Goal: Information Seeking & Learning: Learn about a topic

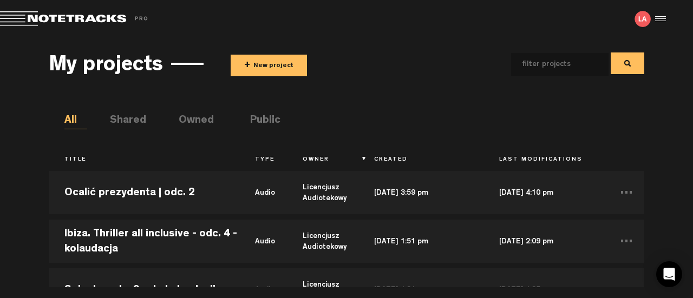
scroll to position [867, 0]
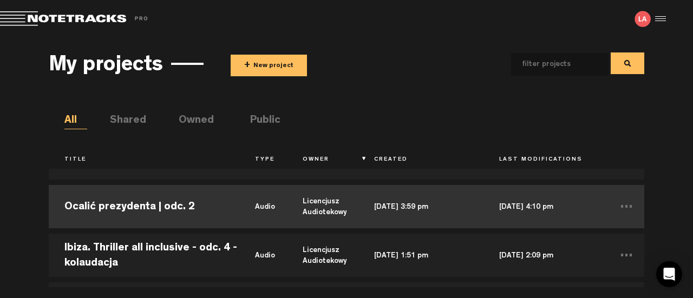
click at [218, 220] on td "Ocalić prezydenta | odc. 2" at bounding box center [144, 207] width 191 height 49
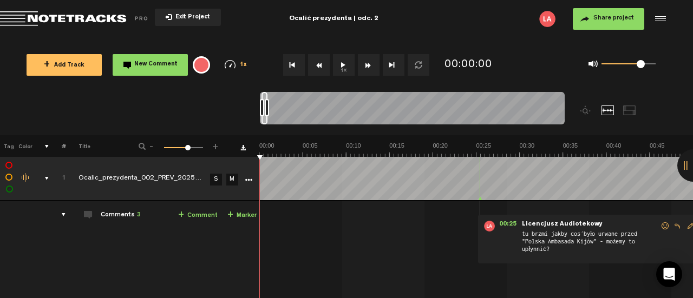
scroll to position [0, 9]
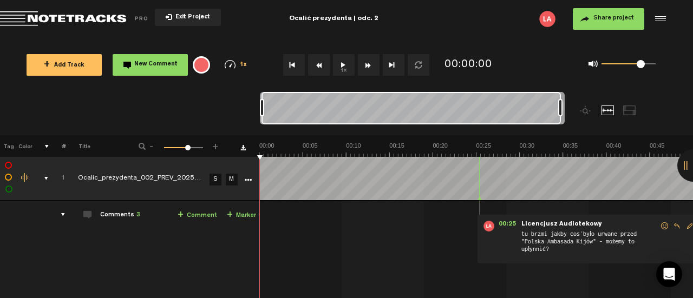
drag, startPoint x: 268, startPoint y: 107, endPoint x: 590, endPoint y: 96, distance: 322.5
click at [590, 96] on div at bounding box center [450, 113] width 381 height 43
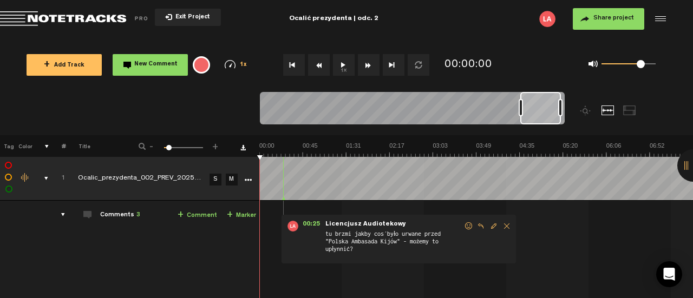
scroll to position [0, 0]
drag, startPoint x: 262, startPoint y: 113, endPoint x: 521, endPoint y: 117, distance: 259.0
click at [521, 117] on div at bounding box center [412, 110] width 305 height 36
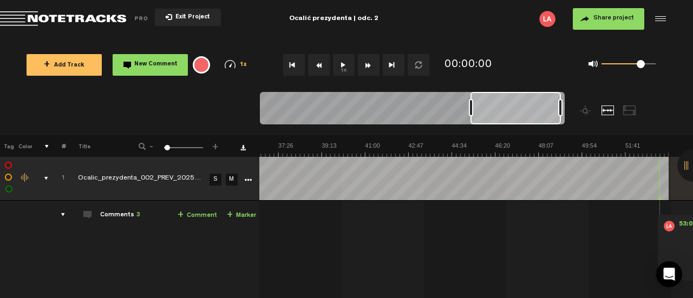
drag, startPoint x: 521, startPoint y: 107, endPoint x: 471, endPoint y: 107, distance: 49.8
click at [471, 107] on div at bounding box center [471, 107] width 4 height 17
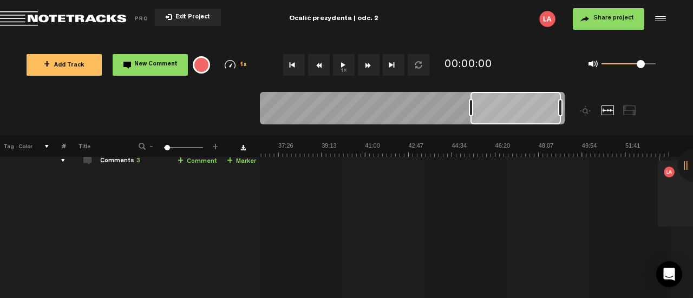
scroll to position [0, 9]
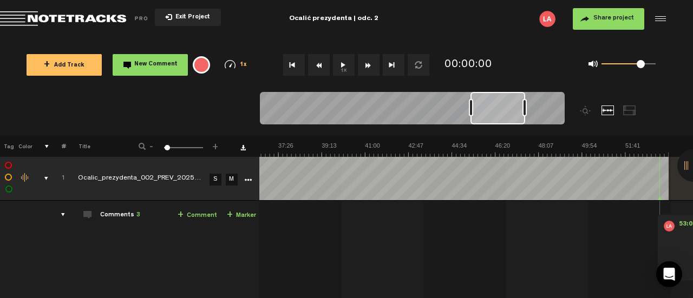
drag, startPoint x: 558, startPoint y: 109, endPoint x: 517, endPoint y: 112, distance: 41.3
click at [523, 112] on div at bounding box center [525, 107] width 4 height 17
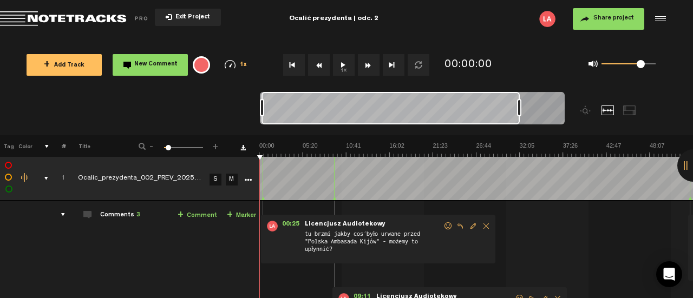
scroll to position [0, 0]
drag, startPoint x: 470, startPoint y: 109, endPoint x: 204, endPoint y: 113, distance: 266.6
click at [204, 113] on nt-zoom-navigation-bar at bounding box center [346, 113] width 693 height 43
drag, startPoint x: 518, startPoint y: 109, endPoint x: 612, endPoint y: 107, distance: 93.7
click at [612, 107] on div at bounding box center [450, 113] width 381 height 43
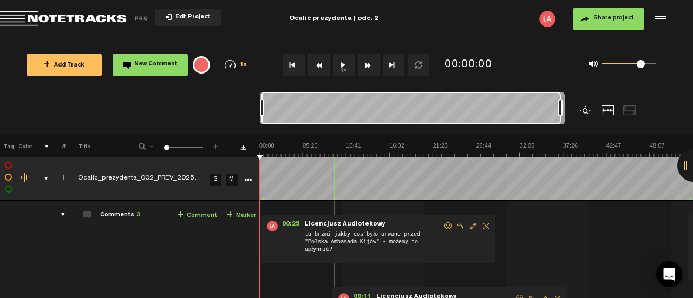
click at [584, 111] on div at bounding box center [586, 111] width 13 height 10
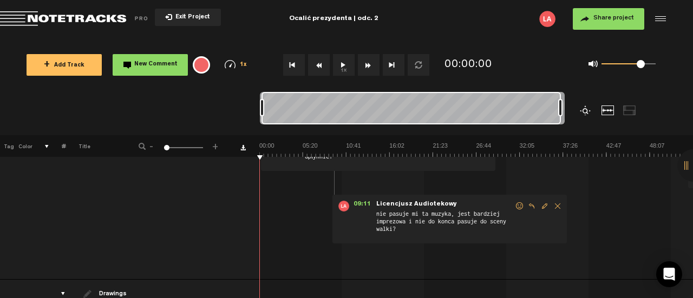
scroll to position [0, 9]
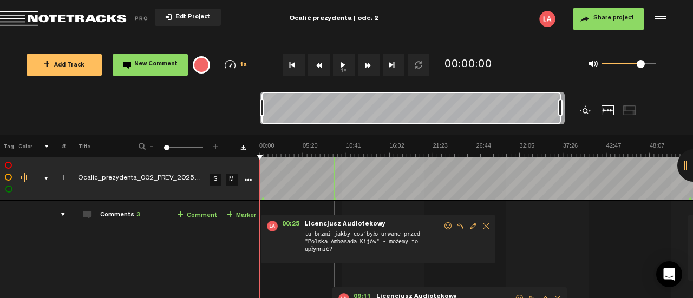
click at [100, 216] on div "Comments 3" at bounding box center [120, 215] width 40 height 9
click at [54, 217] on div "comments" at bounding box center [58, 215] width 17 height 11
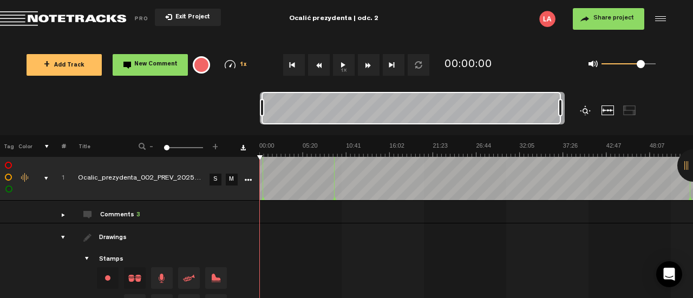
click at [54, 214] on div "comments" at bounding box center [58, 215] width 17 height 11
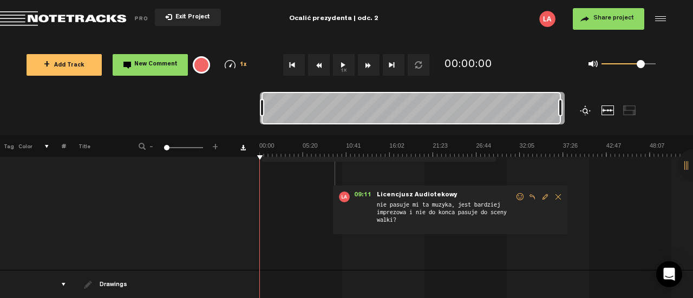
scroll to position [108, 0]
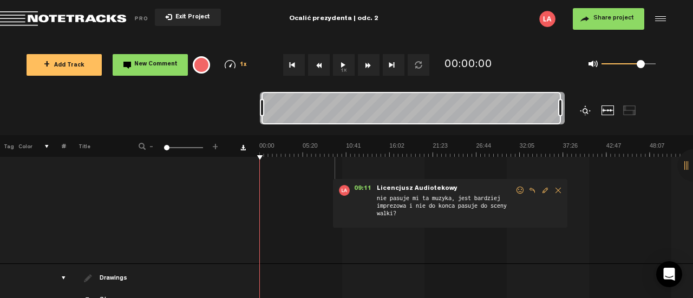
click at [345, 64] on button "1x" at bounding box center [344, 65] width 22 height 22
click at [274, 155] on img at bounding box center [476, 149] width 434 height 15
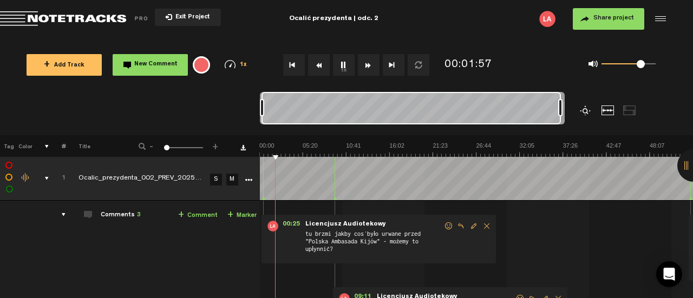
click at [260, 157] on img at bounding box center [476, 149] width 434 height 15
click at [347, 62] on button "1x" at bounding box center [344, 65] width 22 height 22
click at [340, 67] on button "1x" at bounding box center [344, 65] width 22 height 22
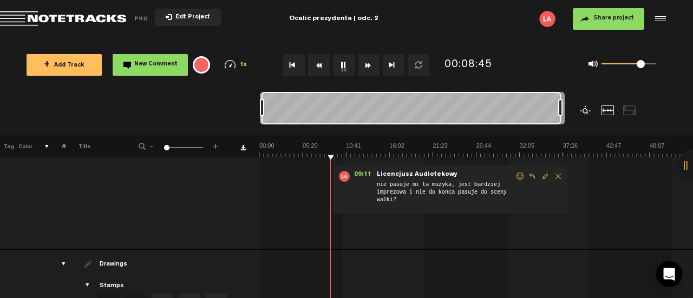
scroll to position [108, 0]
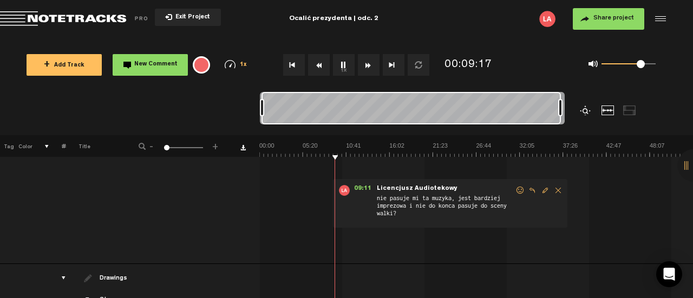
click at [351, 59] on button "1x" at bounding box center [344, 65] width 22 height 22
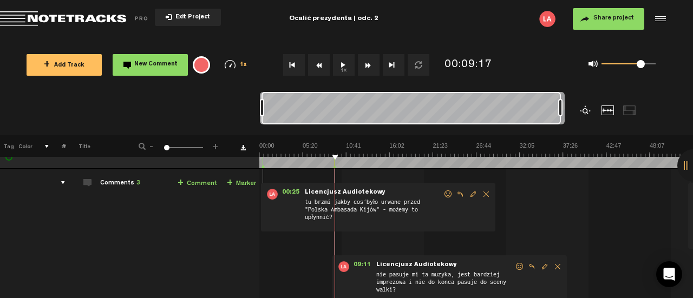
scroll to position [0, 9]
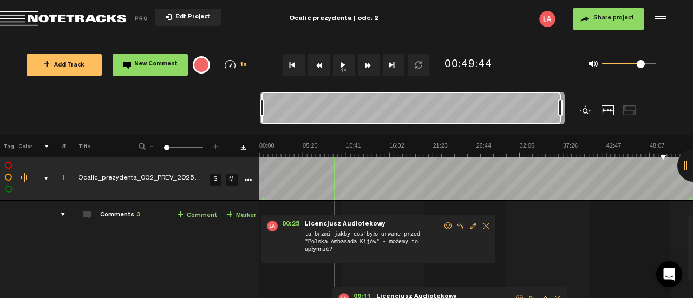
click at [342, 63] on button "1x" at bounding box center [344, 65] width 22 height 22
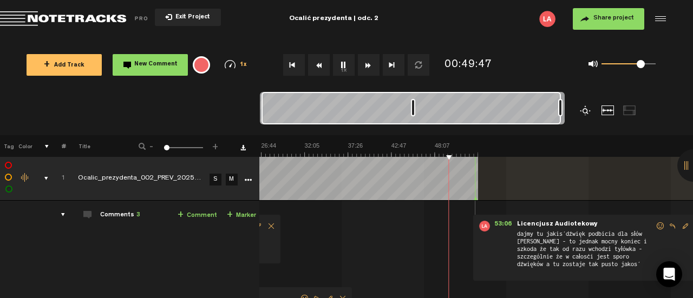
scroll to position [0, 209]
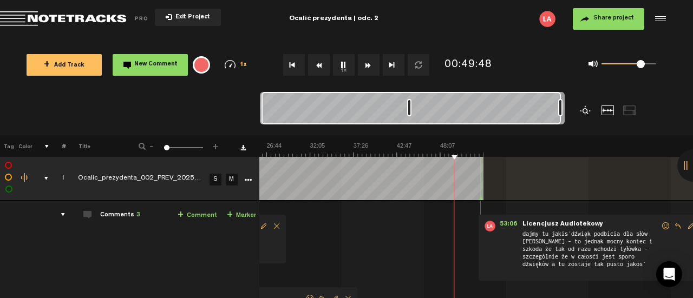
drag, startPoint x: 261, startPoint y: 112, endPoint x: 408, endPoint y: 115, distance: 147.4
click at [408, 115] on div at bounding box center [409, 107] width 4 height 17
click at [607, 243] on span "dajmy tu jakiś dźwięk podbicia dla słów [PERSON_NAME] - to jednak mocny koniec …" at bounding box center [591, 253] width 139 height 47
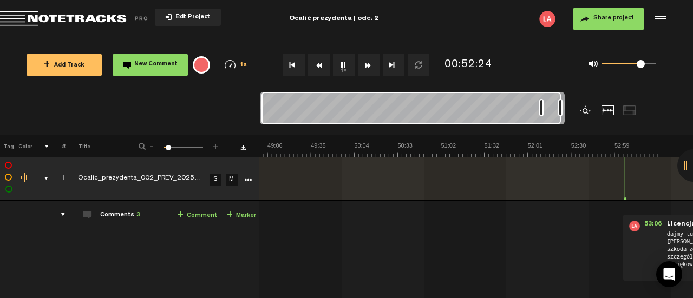
scroll to position [0, 4375]
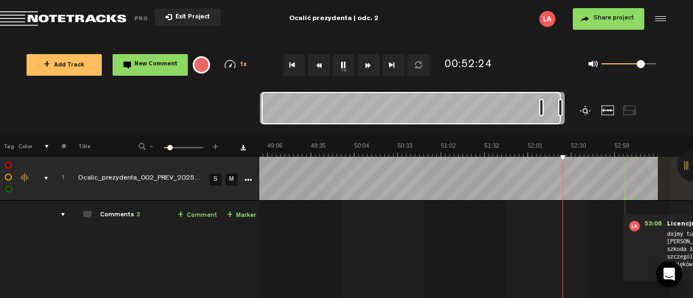
drag, startPoint x: 410, startPoint y: 112, endPoint x: 542, endPoint y: 111, distance: 132.2
click at [542, 111] on div at bounding box center [542, 107] width 4 height 17
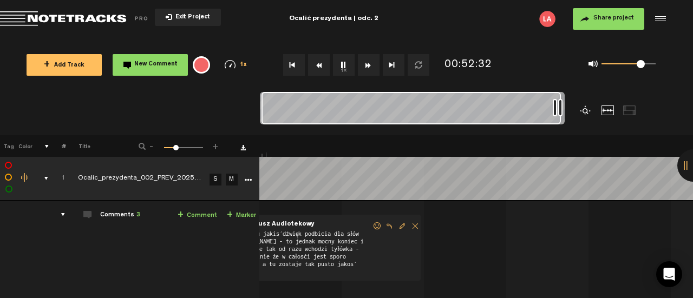
scroll to position [0, 7203]
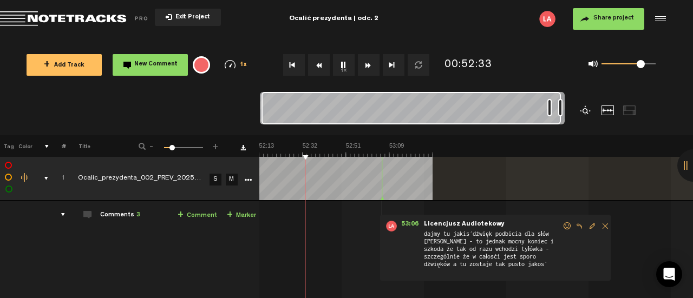
drag, startPoint x: 543, startPoint y: 110, endPoint x: 551, endPoint y: 110, distance: 8.1
click at [551, 110] on div at bounding box center [550, 107] width 4 height 17
click at [347, 63] on button "1x" at bounding box center [344, 65] width 22 height 22
click at [343, 62] on button "1x" at bounding box center [344, 65] width 22 height 22
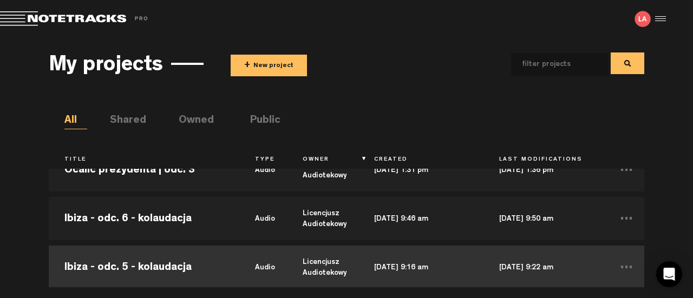
scroll to position [650, 0]
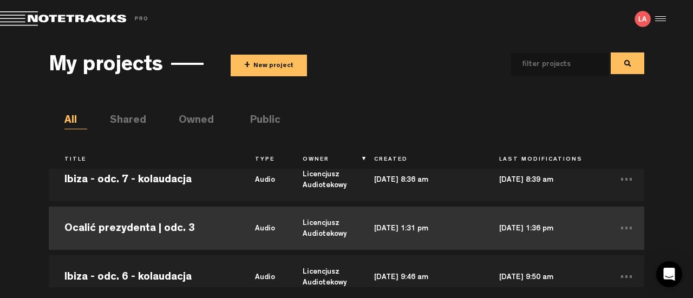
click at [198, 232] on td "Ocalić prezydenta | odc. 3" at bounding box center [144, 228] width 191 height 49
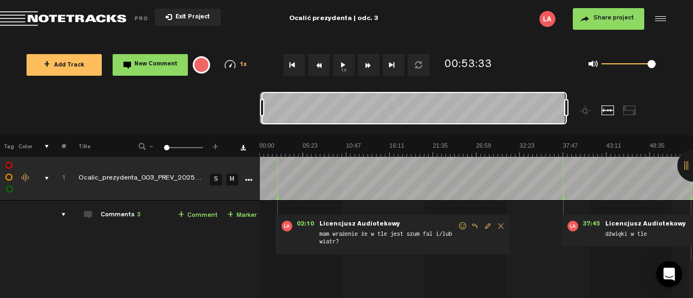
drag, startPoint x: 563, startPoint y: 108, endPoint x: 254, endPoint y: 119, distance: 310.1
click at [254, 119] on nt-zoom-navigation-bar at bounding box center [346, 113] width 693 height 43
click at [339, 63] on button "1x" at bounding box center [344, 65] width 22 height 22
click at [341, 67] on button "1x" at bounding box center [344, 65] width 22 height 22
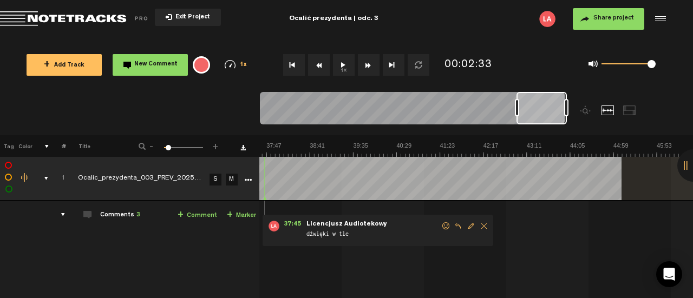
scroll to position [0, 2224]
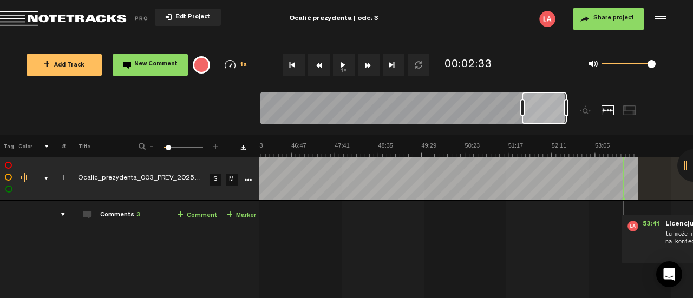
drag, startPoint x: 261, startPoint y: 108, endPoint x: 521, endPoint y: 111, distance: 260.6
click at [521, 111] on div at bounding box center [523, 107] width 4 height 17
drag, startPoint x: 568, startPoint y: 110, endPoint x: 587, endPoint y: 106, distance: 19.3
click at [587, 106] on div at bounding box center [450, 113] width 381 height 43
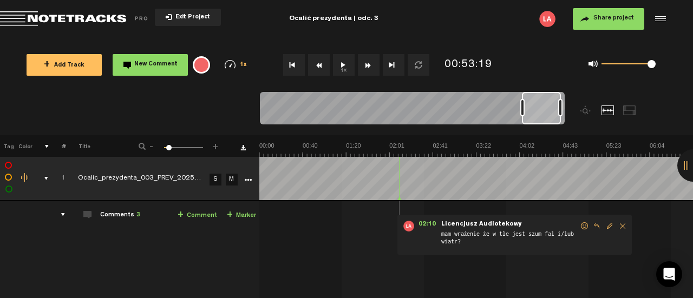
click at [341, 62] on button "1x" at bounding box center [344, 65] width 22 height 22
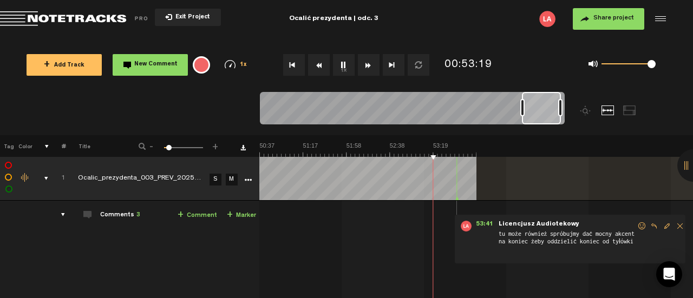
scroll to position [0, 3254]
click at [349, 67] on button "1x" at bounding box center [344, 65] width 22 height 22
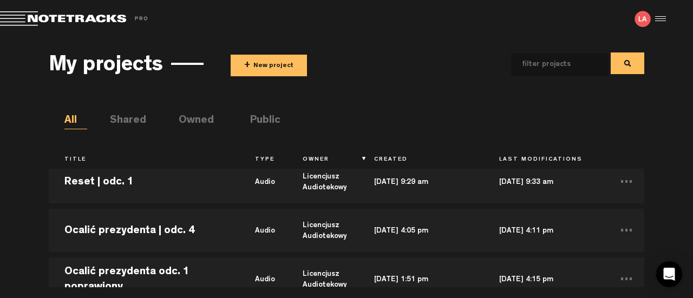
scroll to position [379, 0]
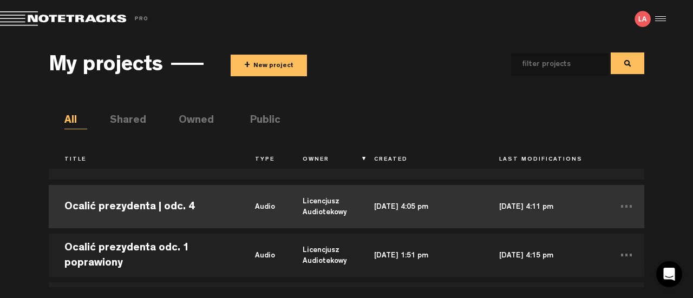
click at [161, 205] on td "Ocalić prezydenta | odc. 4" at bounding box center [144, 207] width 191 height 49
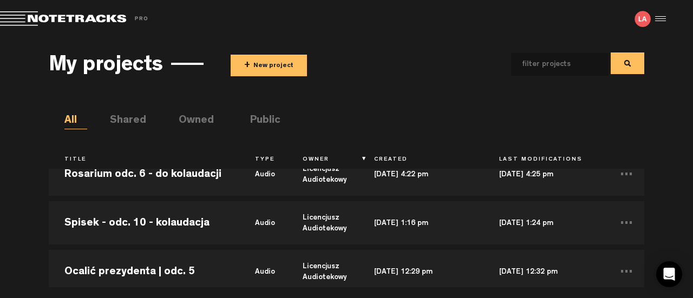
scroll to position [271, 0]
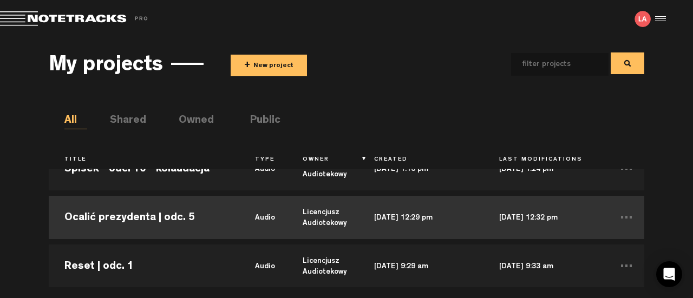
click at [207, 219] on td "Ocalić prezydenta | odc. 5" at bounding box center [144, 217] width 191 height 49
